Goal: Navigation & Orientation: Find specific page/section

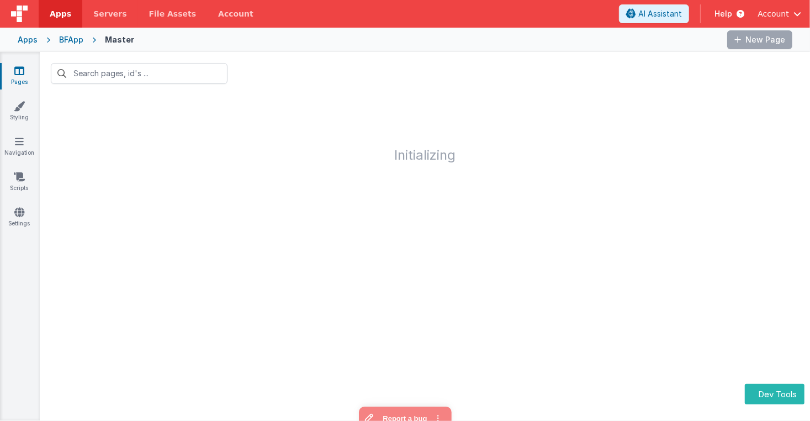
click at [28, 40] on div "Apps" at bounding box center [28, 39] width 20 height 11
click at [783, 14] on span "Account" at bounding box center [772, 13] width 31 height 11
